Goal: Transaction & Acquisition: Purchase product/service

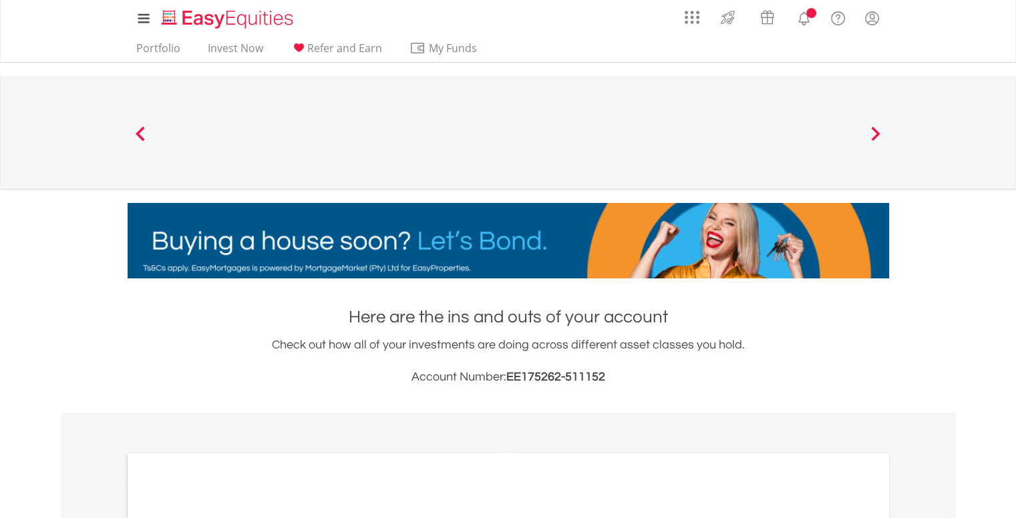
scroll to position [263, 0]
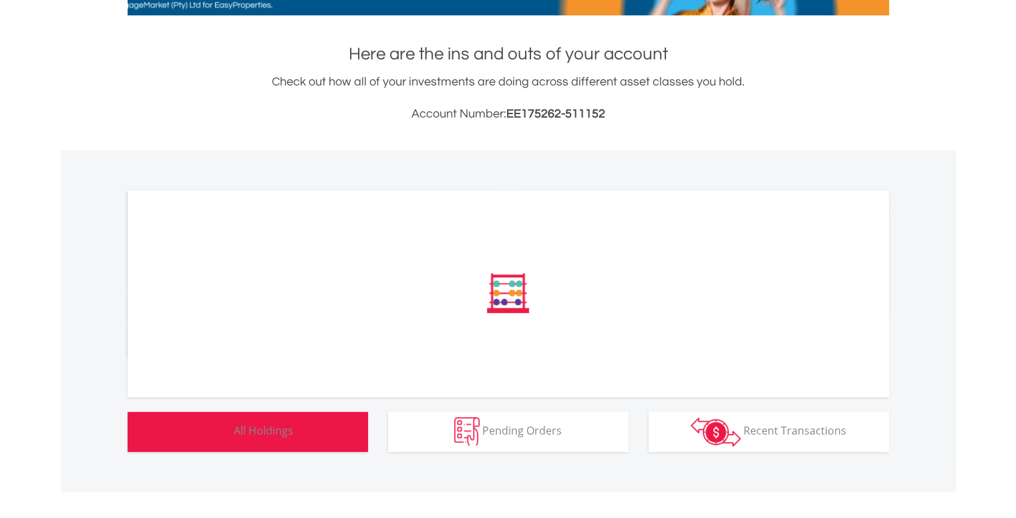
click at [276, 419] on button "Holdings All Holdings" at bounding box center [248, 432] width 240 height 40
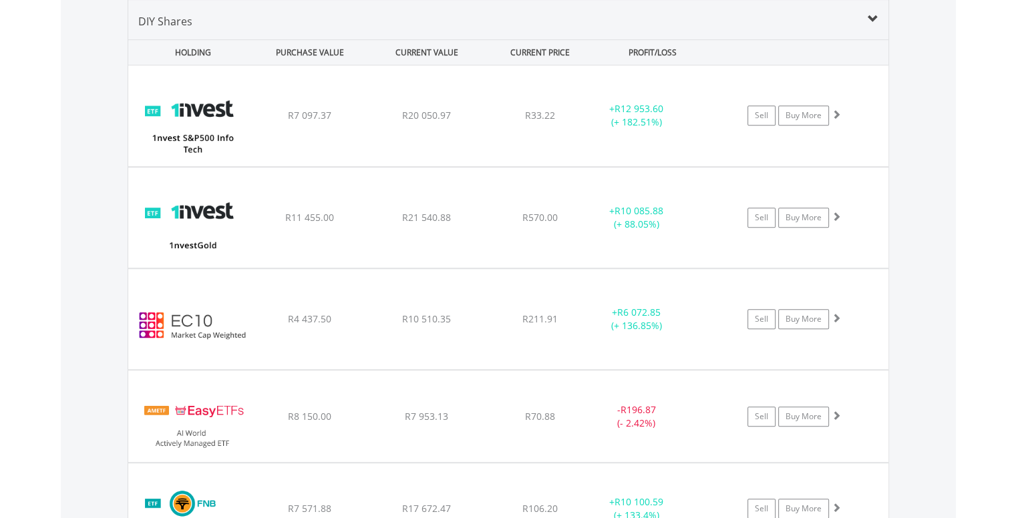
scroll to position [837, 0]
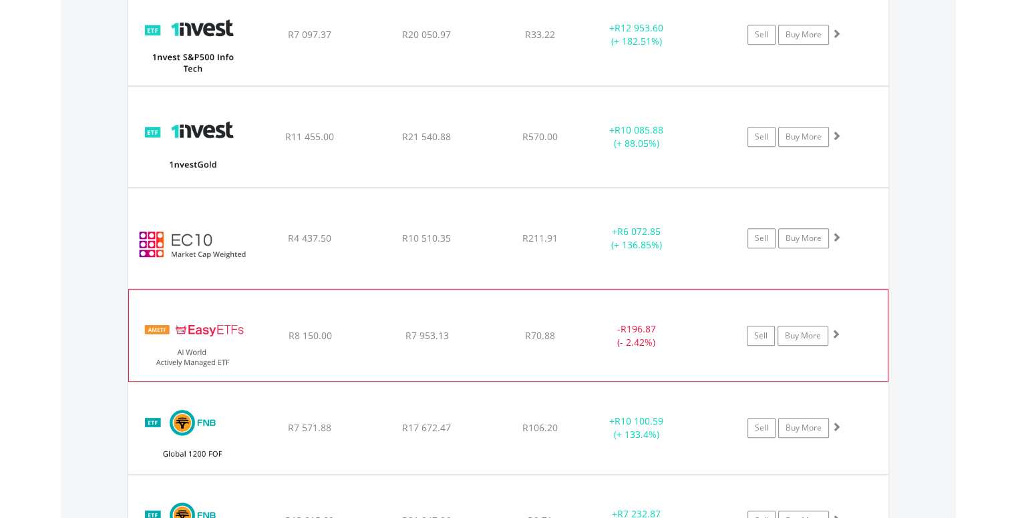
click at [835, 334] on span at bounding box center [835, 333] width 9 height 9
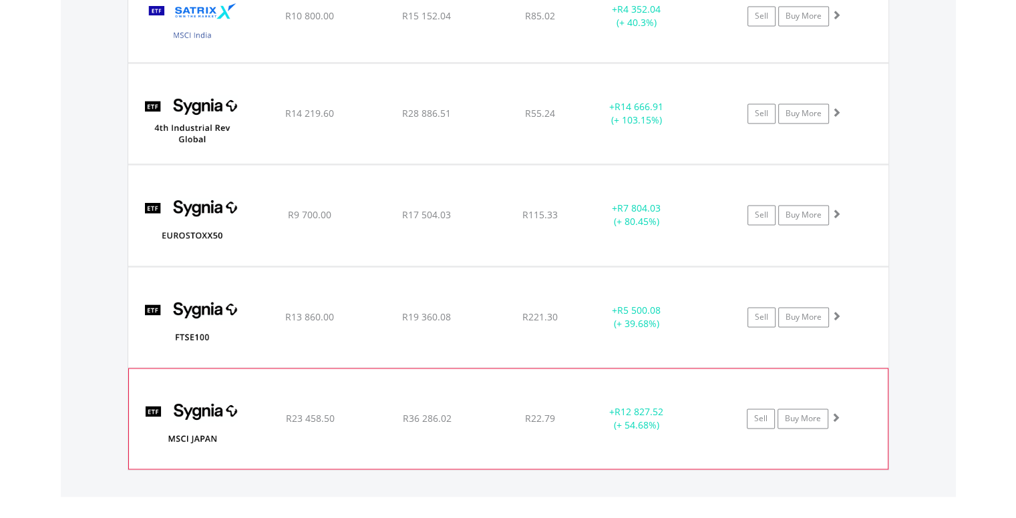
scroll to position [2086, 0]
click at [835, 413] on span at bounding box center [835, 417] width 9 height 9
click at [836, 413] on span at bounding box center [835, 417] width 9 height 9
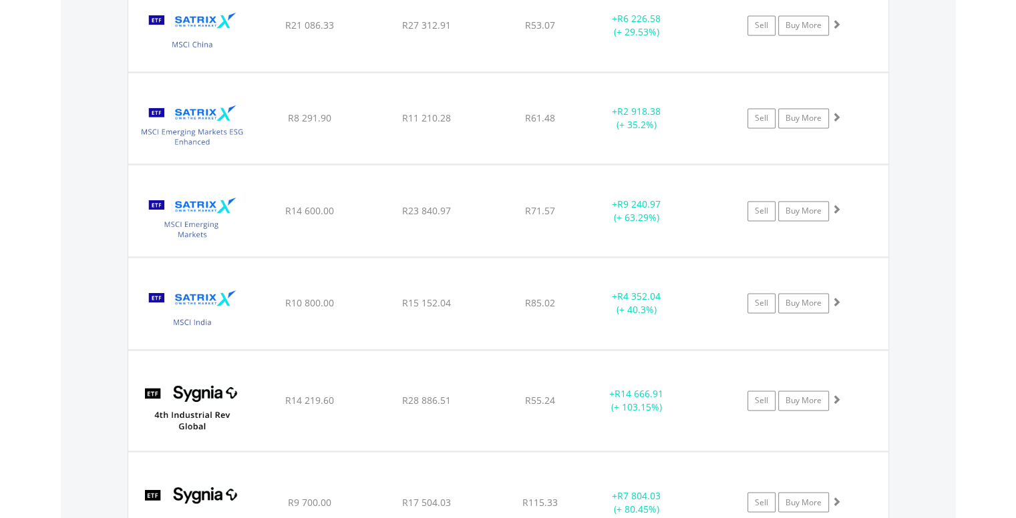
scroll to position [2081, 0]
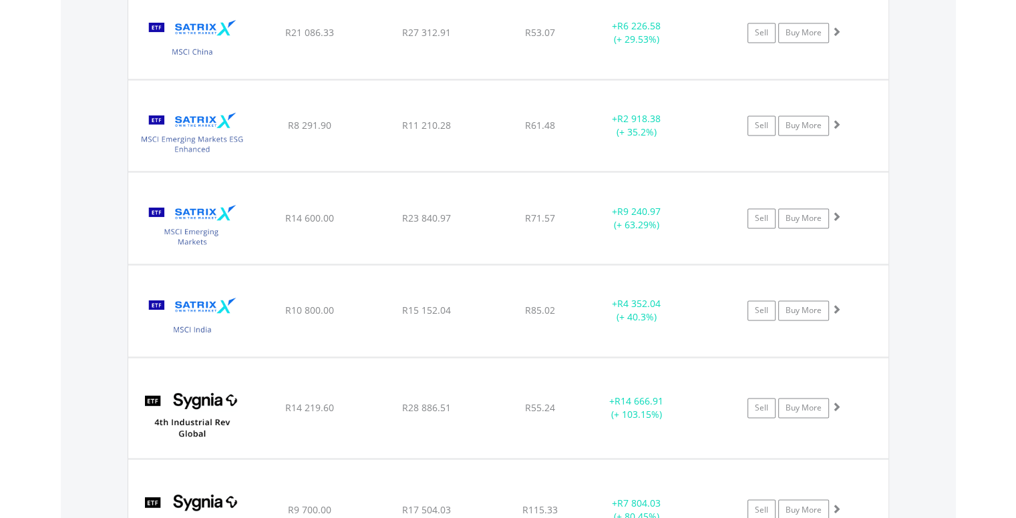
drag, startPoint x: 1018, startPoint y: 430, endPoint x: 1025, endPoint y: 388, distance: 42.7
click at [761, 216] on link "Sell" at bounding box center [761, 218] width 28 height 20
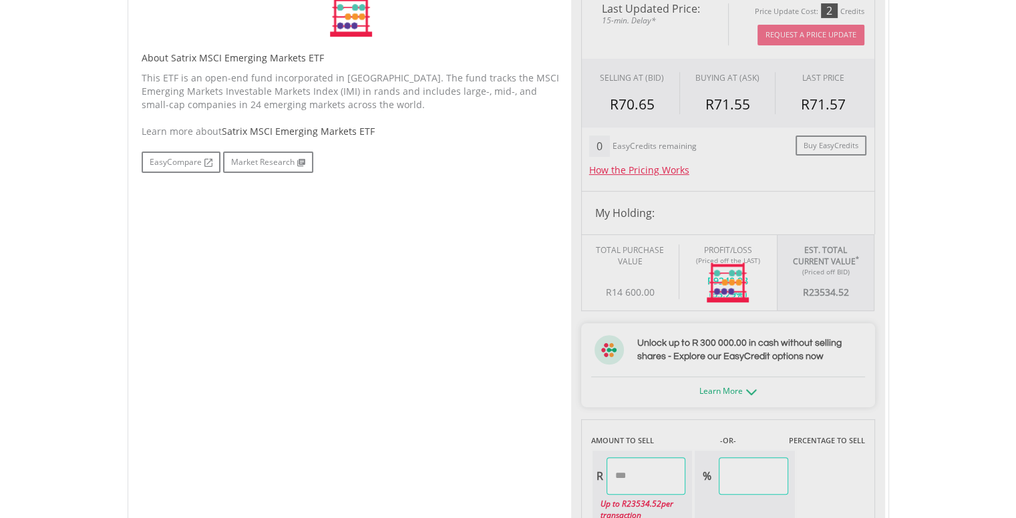
scroll to position [397, 0]
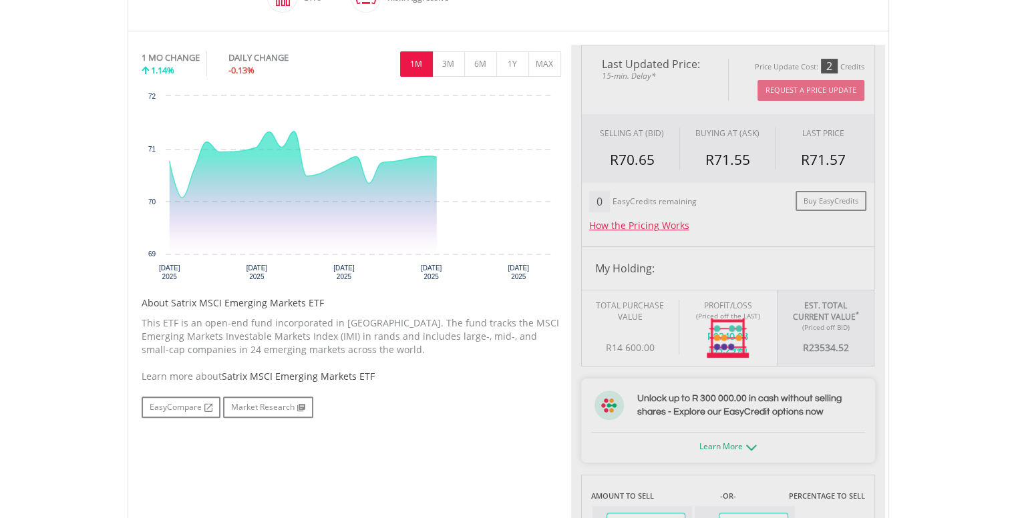
type input "********"
type input "******"
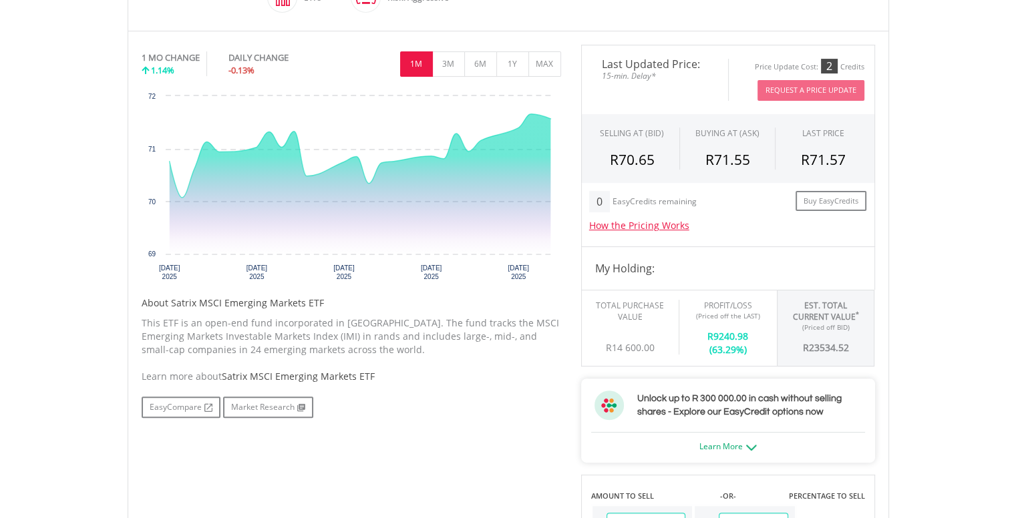
scroll to position [850, 0]
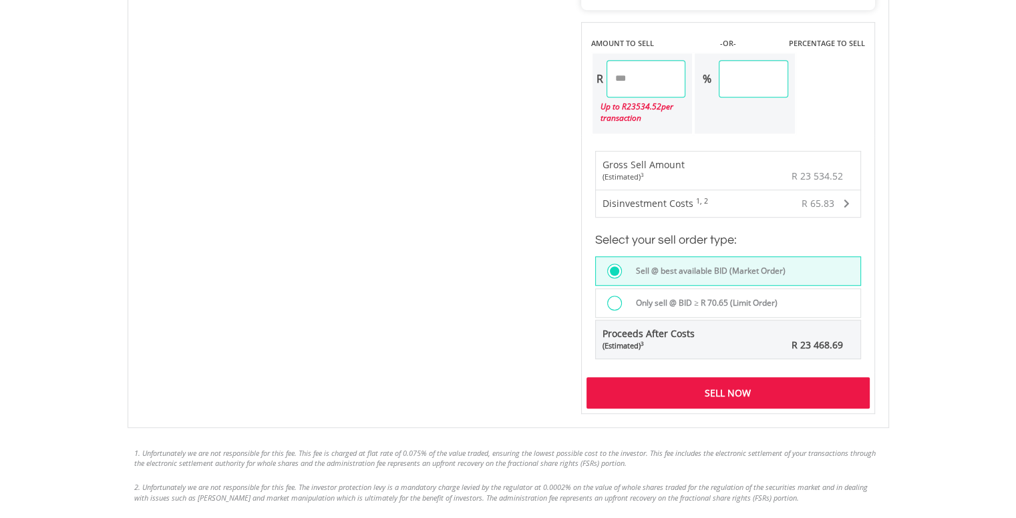
drag, startPoint x: 651, startPoint y: 79, endPoint x: 588, endPoint y: 78, distance: 63.4
click at [590, 79] on div "AMOUNT TO SELL -OR- PERCENTAGE TO SELL R ******** Up to R 23534.52 per transact…" at bounding box center [728, 78] width 294 height 113
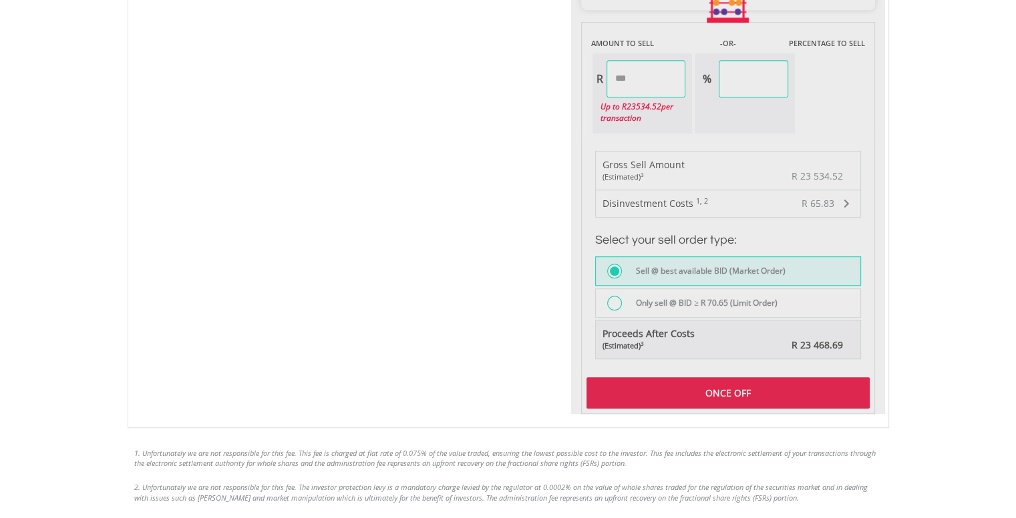
type input "*******"
type input "*****"
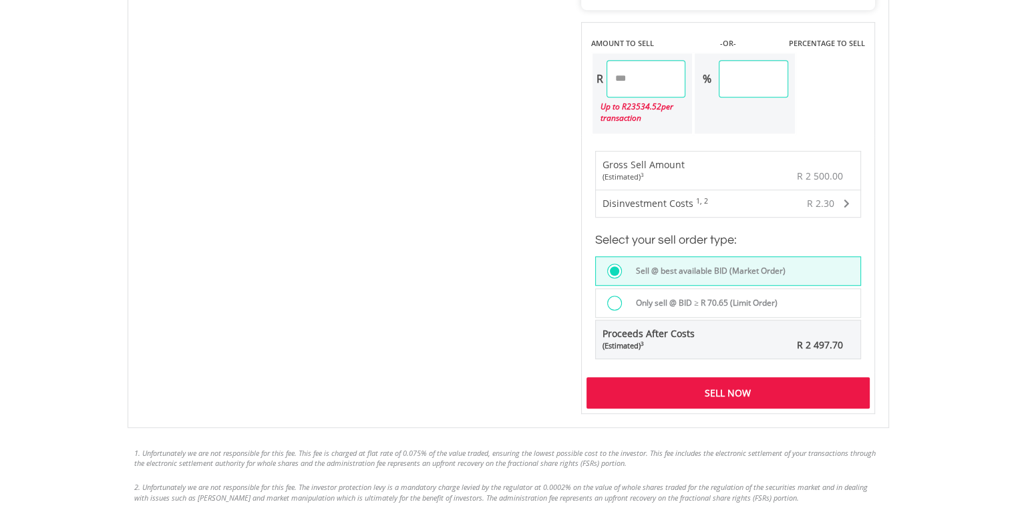
click at [613, 299] on div at bounding box center [614, 303] width 15 height 15
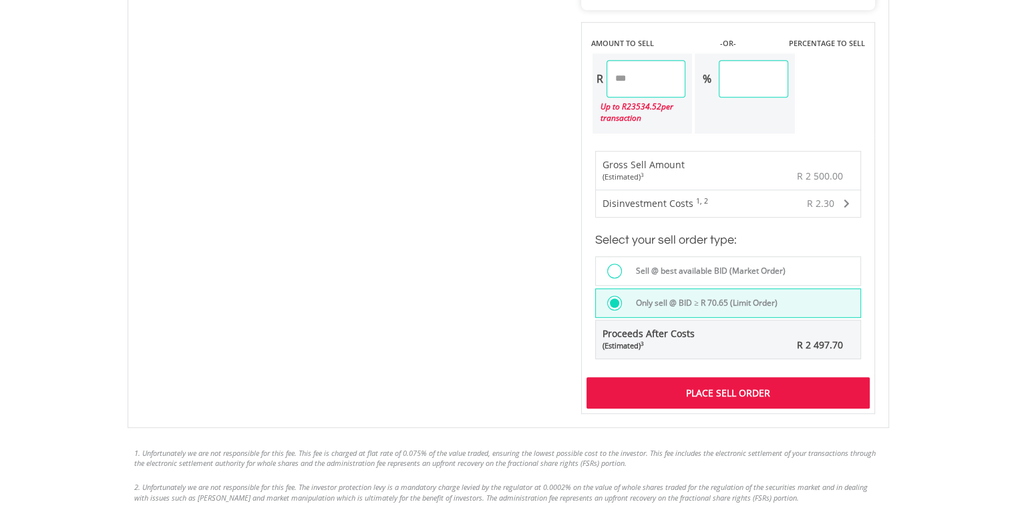
click at [742, 395] on div "Place Sell Order" at bounding box center [727, 392] width 283 height 31
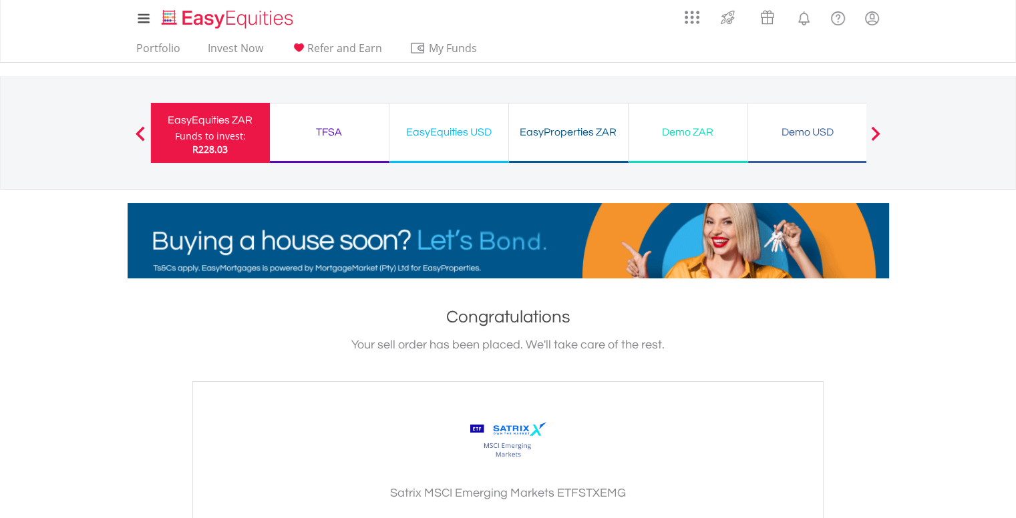
click at [144, 38] on ul "Portfolio Invest Now Refer and Earn My Funds Fund your accounts Withdraw Money …" at bounding box center [311, 49] width 367 height 25
click at [150, 49] on link "Portfolio" at bounding box center [158, 51] width 55 height 21
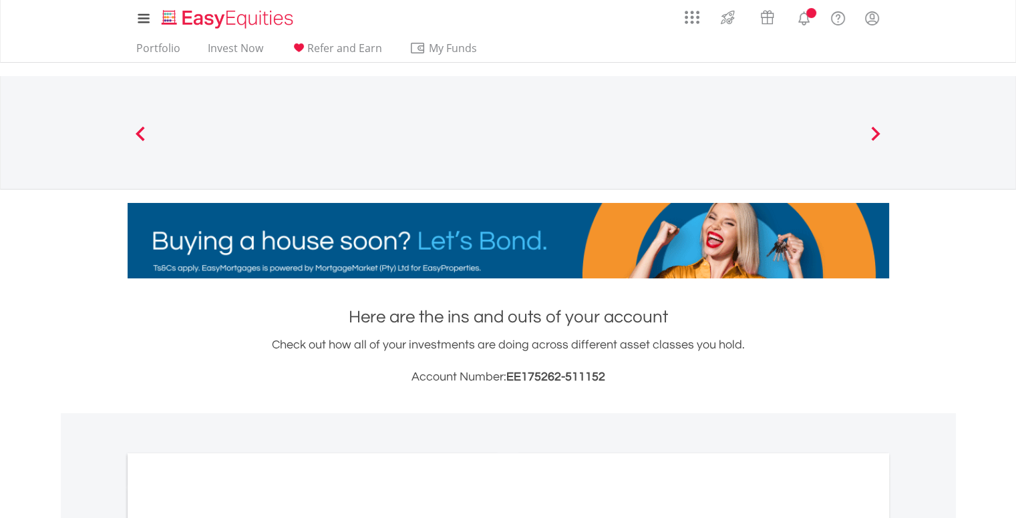
scroll to position [263, 0]
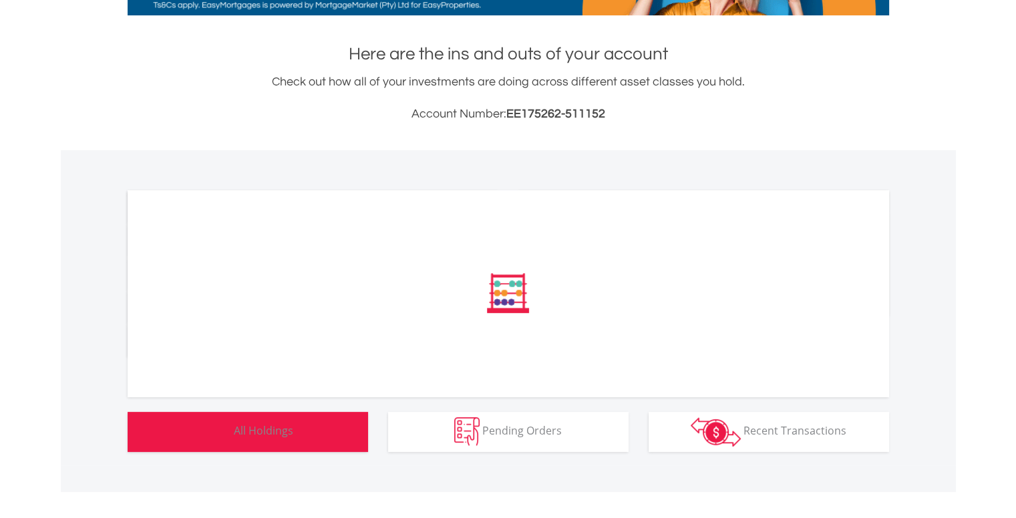
click at [301, 435] on button "Holdings All Holdings" at bounding box center [248, 432] width 240 height 40
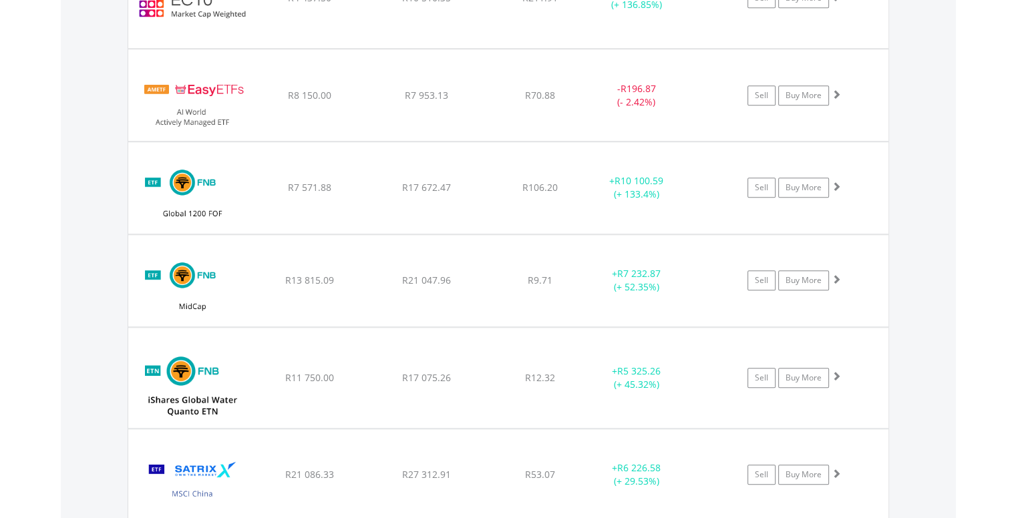
scroll to position [1075, 0]
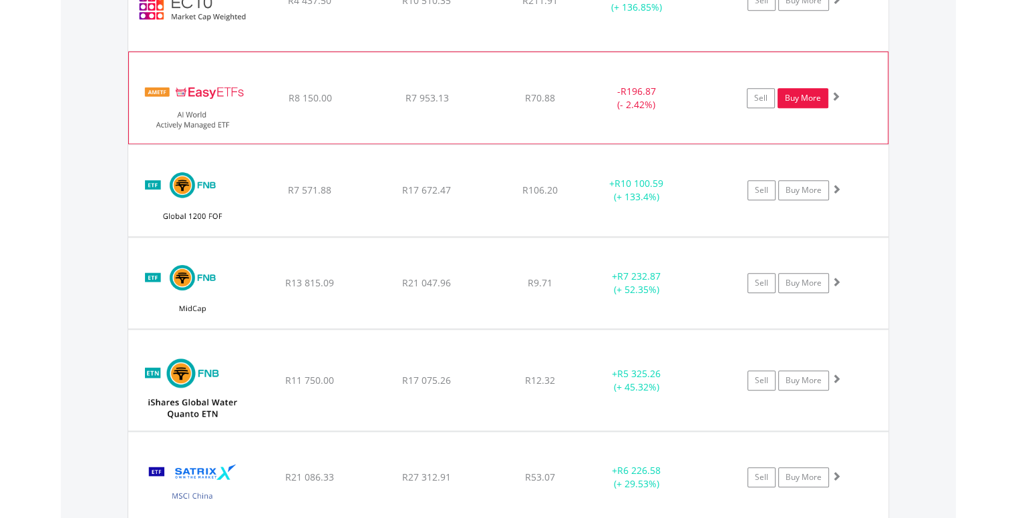
click at [805, 95] on link "Buy More" at bounding box center [802, 98] width 51 height 20
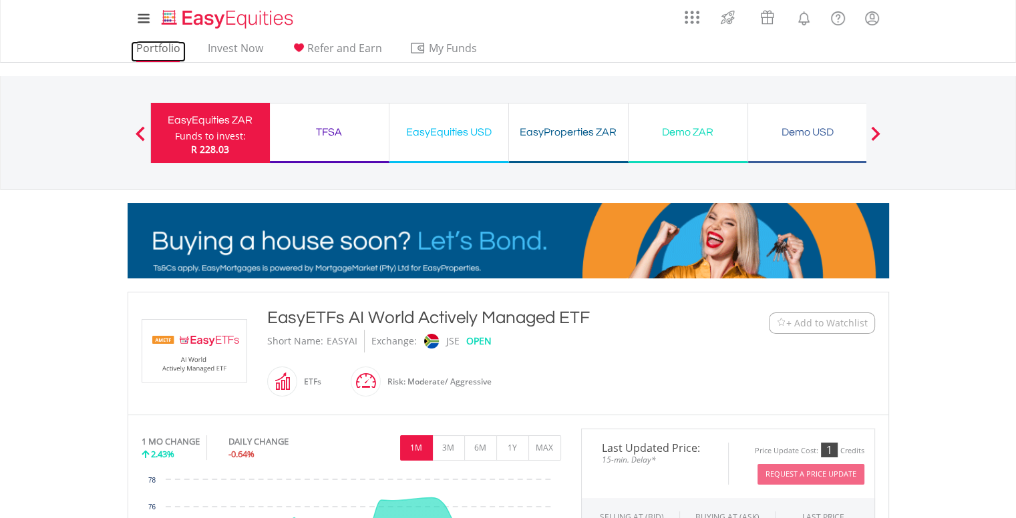
click at [152, 49] on link "Portfolio" at bounding box center [158, 51] width 55 height 21
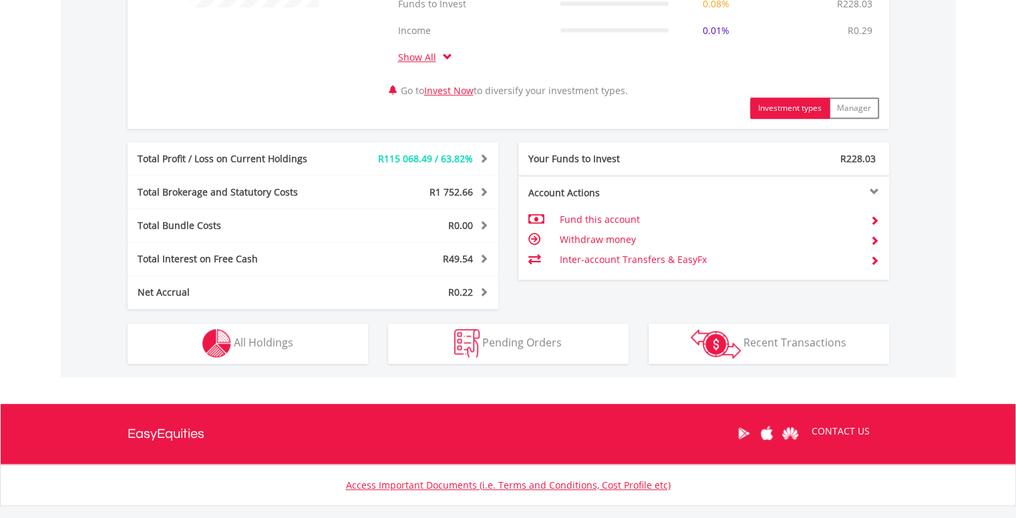
scroll to position [707, 0]
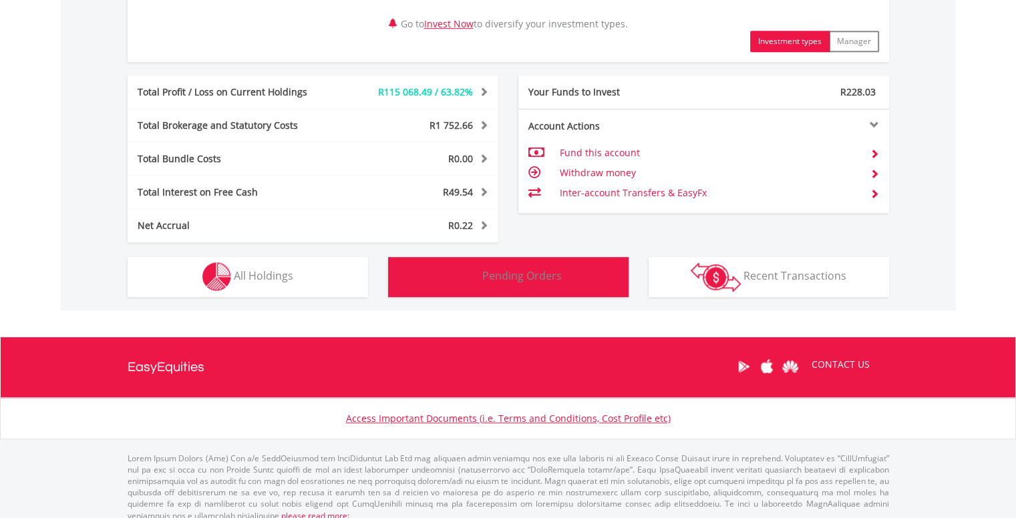
click at [526, 276] on span "Pending Orders" at bounding box center [521, 275] width 79 height 15
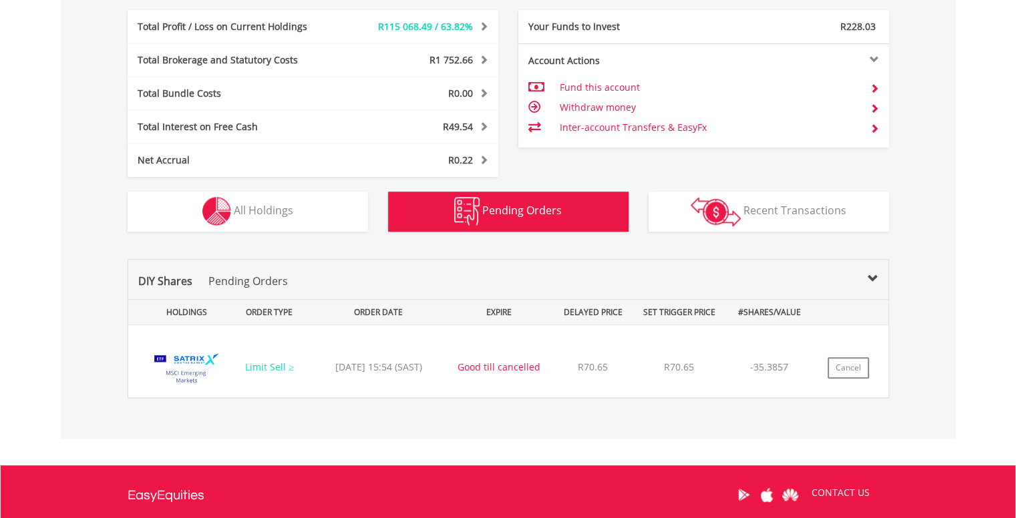
scroll to position [783, 0]
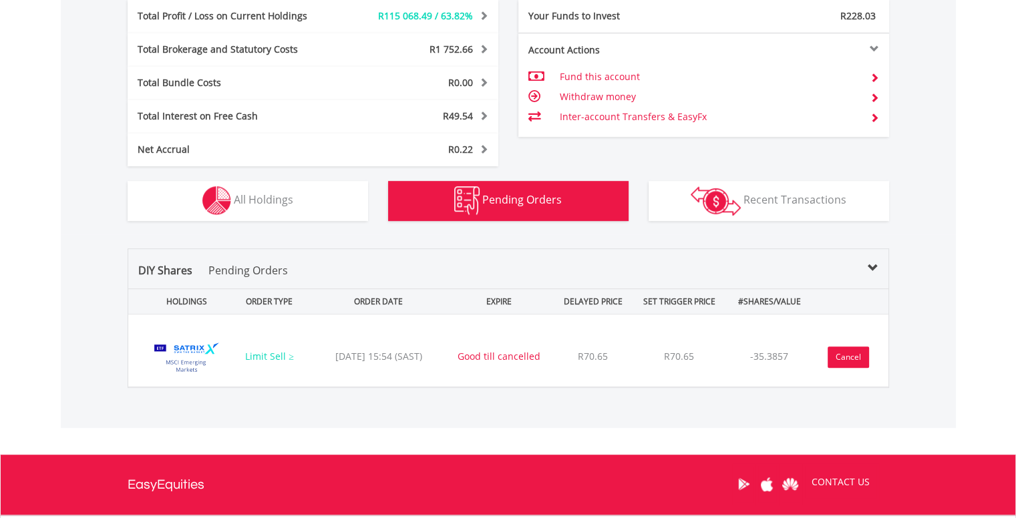
click at [839, 359] on button "Cancel" at bounding box center [847, 357] width 41 height 21
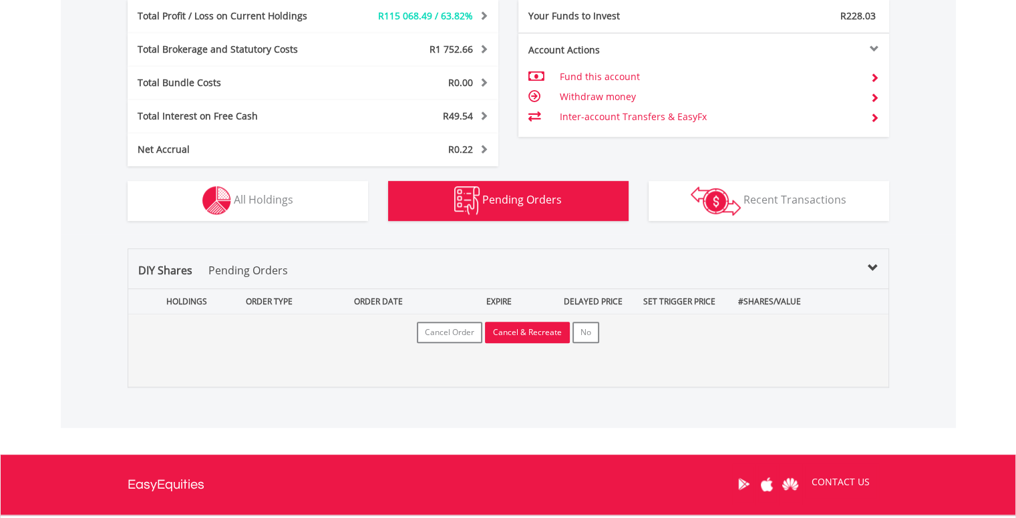
click at [523, 334] on button "Cancel & Recreate" at bounding box center [527, 332] width 85 height 21
